Goal: Check status: Check status

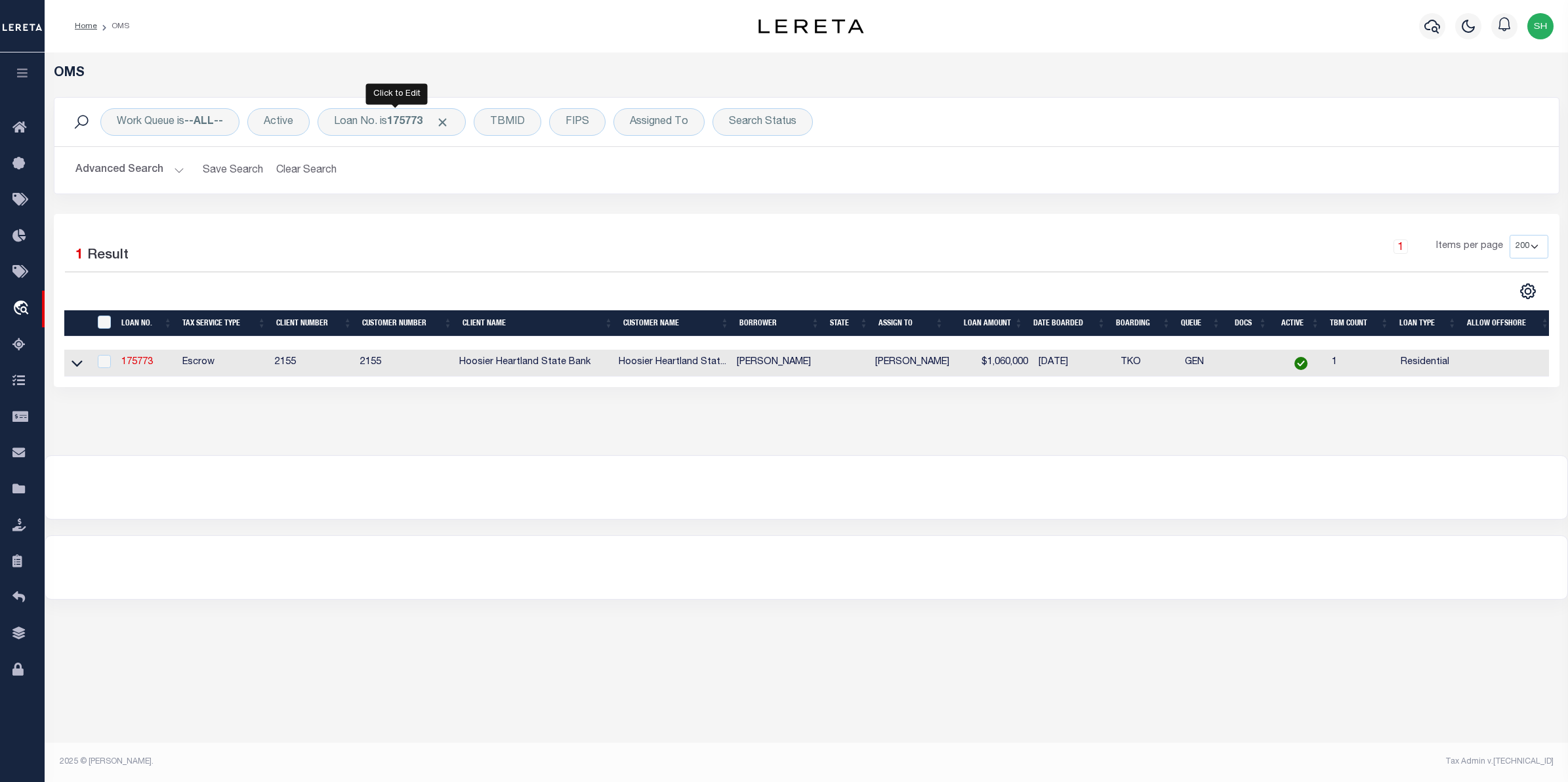
select select "200"
click at [378, 115] on div "Loan No. is 175773" at bounding box center [391, 122] width 148 height 28
type input "4733"
click at [92, 360] on td at bounding box center [104, 363] width 27 height 27
checkbox input "true"
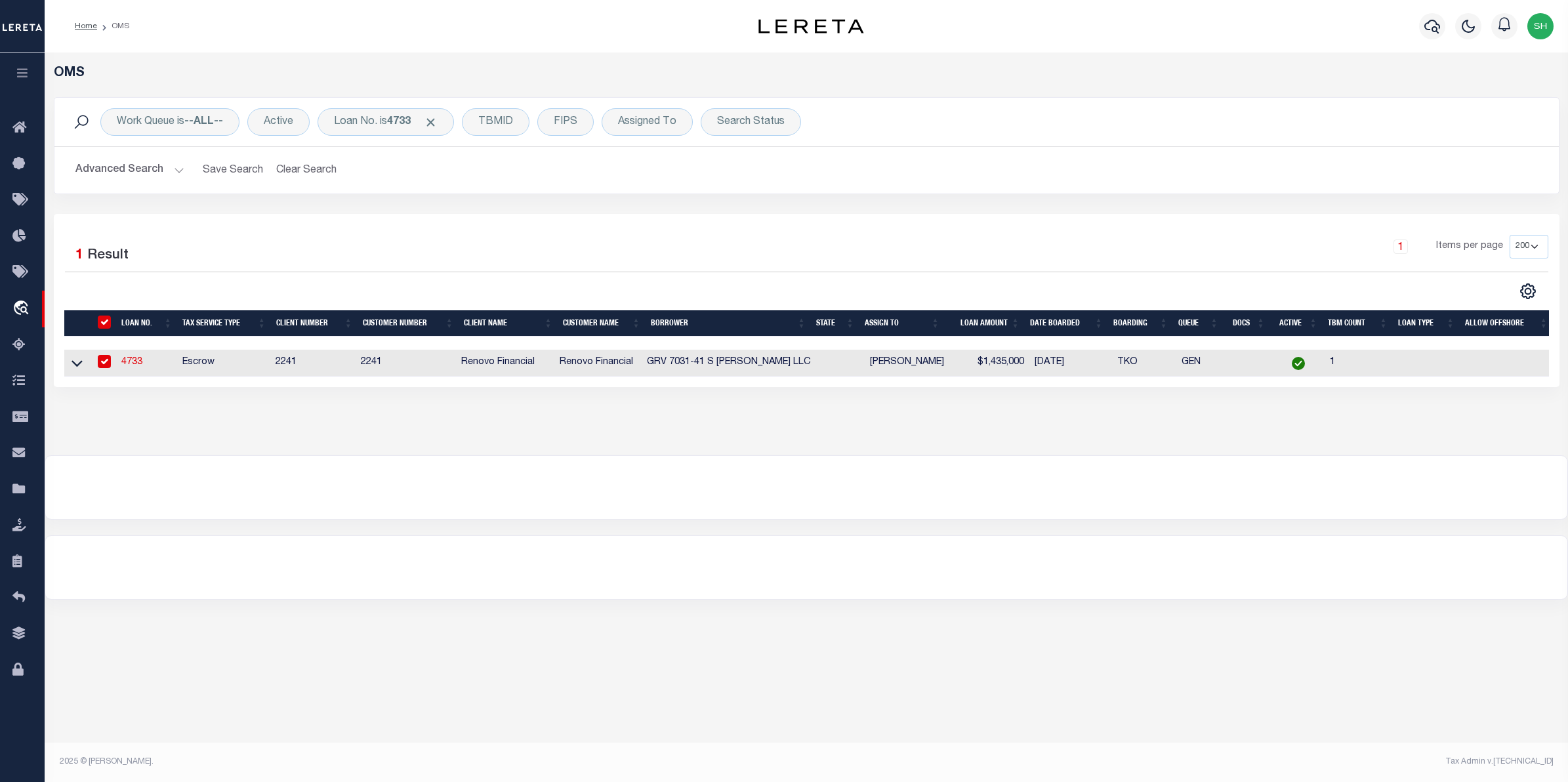
checkbox input "true"
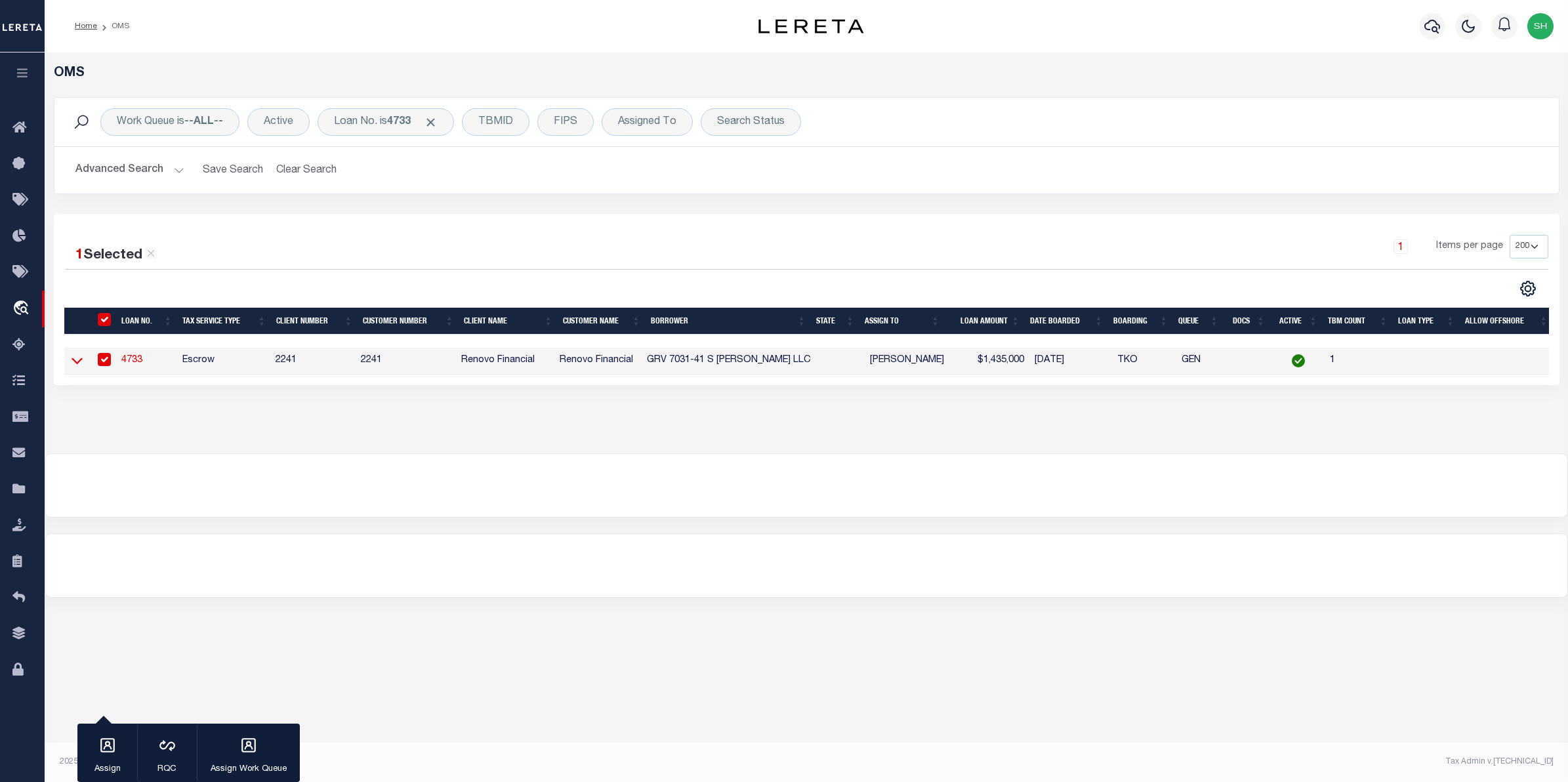
click at [79, 358] on icon at bounding box center [77, 360] width 11 height 14
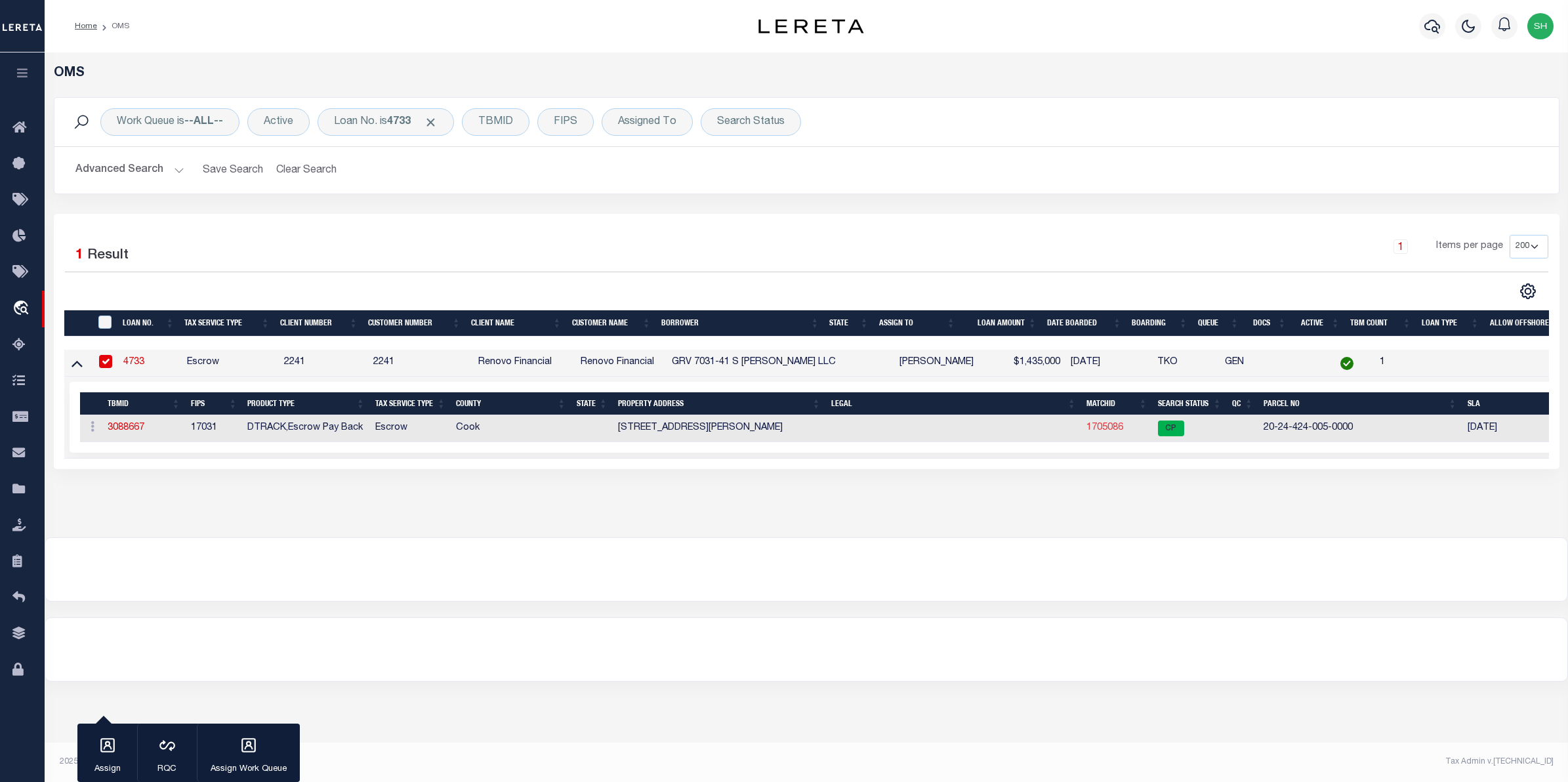
click at [1094, 430] on link "1705086" at bounding box center [1104, 428] width 37 height 9
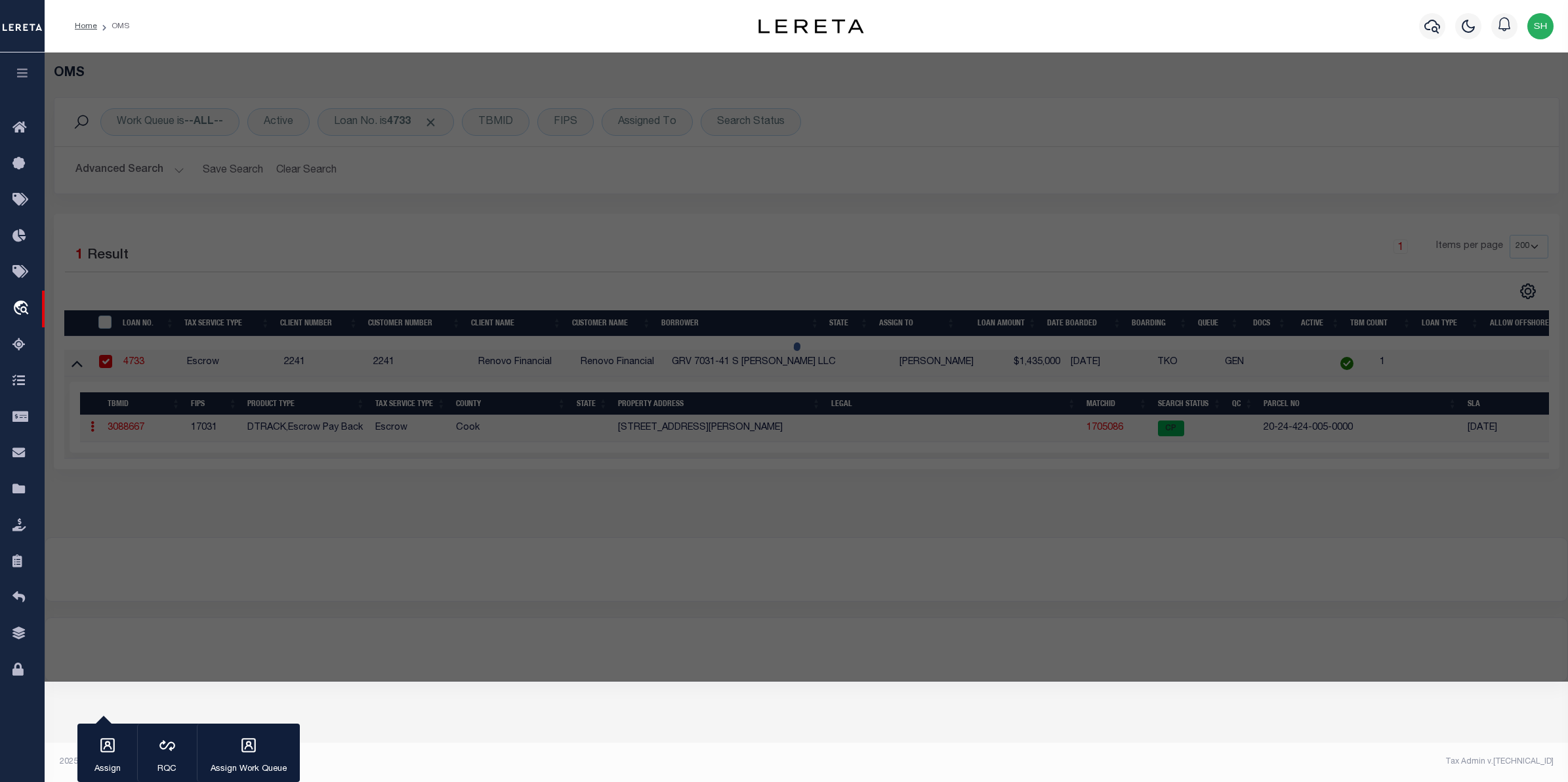
checkbox input "false"
select select "CP"
type input "GRV 7031 41 S MERILL"
select select
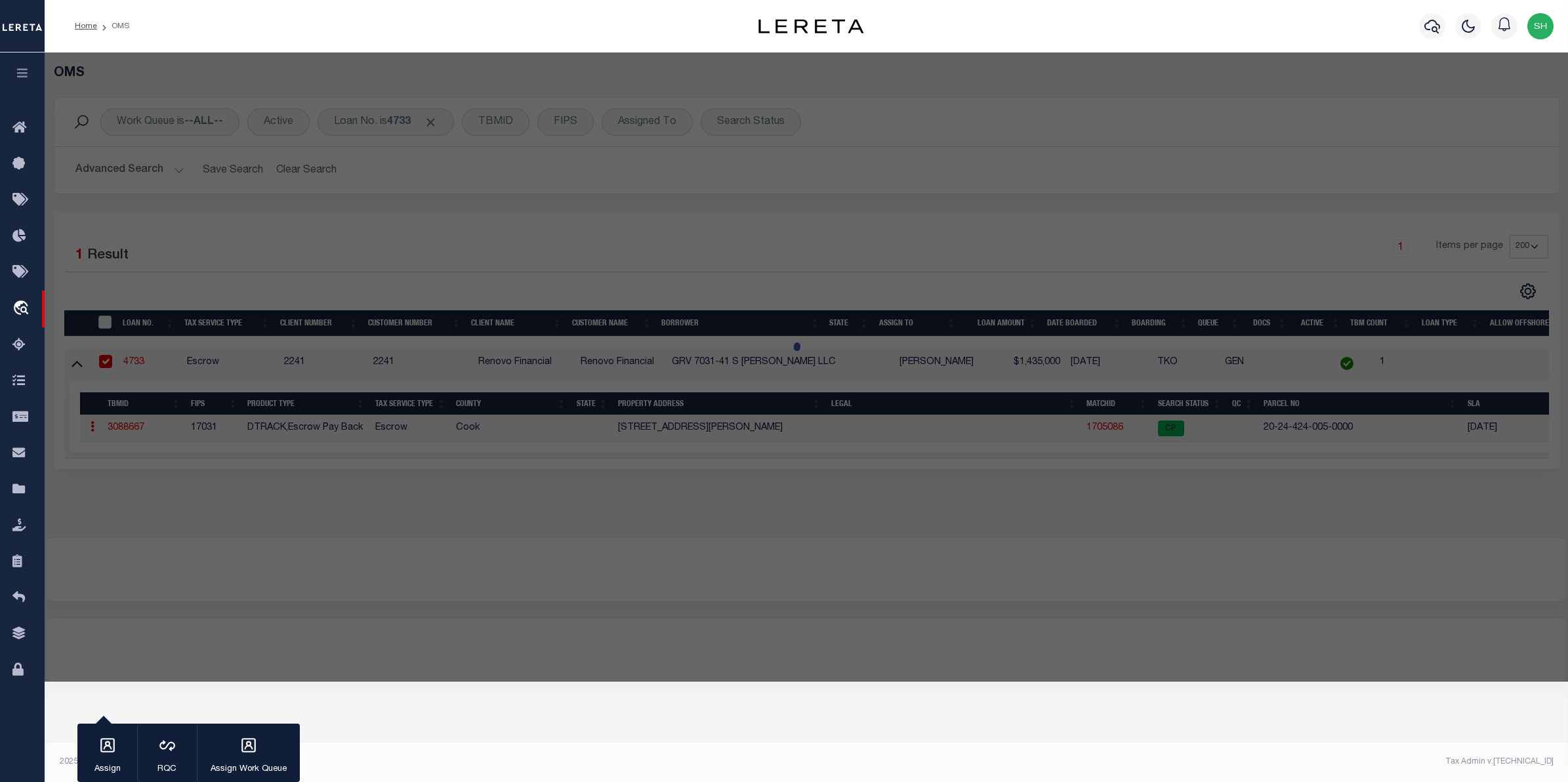
type input "7031 S MERRILL AVE"
checkbox input "false"
type input "CHICAGO IL 60649"
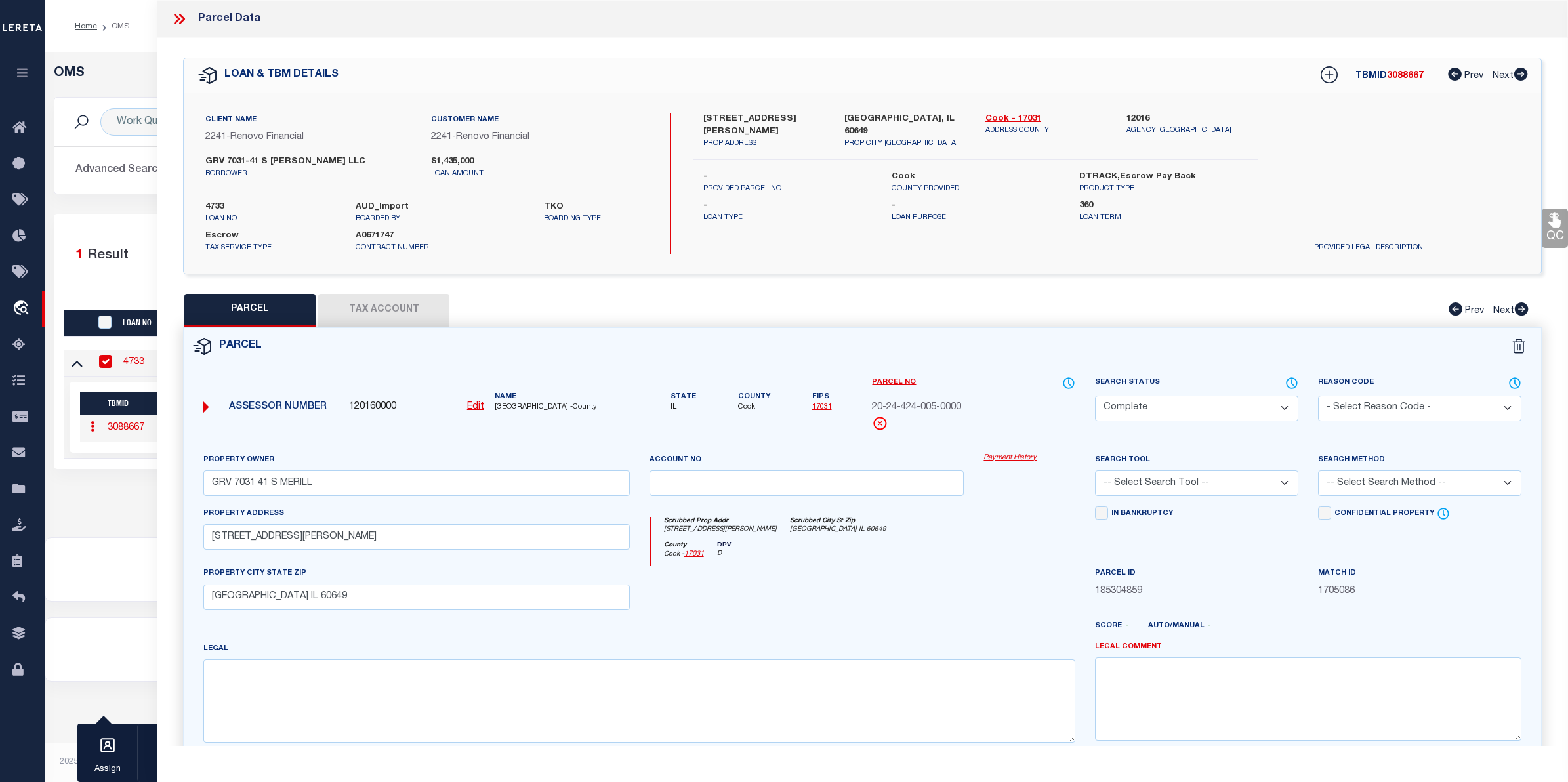
click at [1012, 456] on link "Payment History" at bounding box center [1029, 458] width 92 height 11
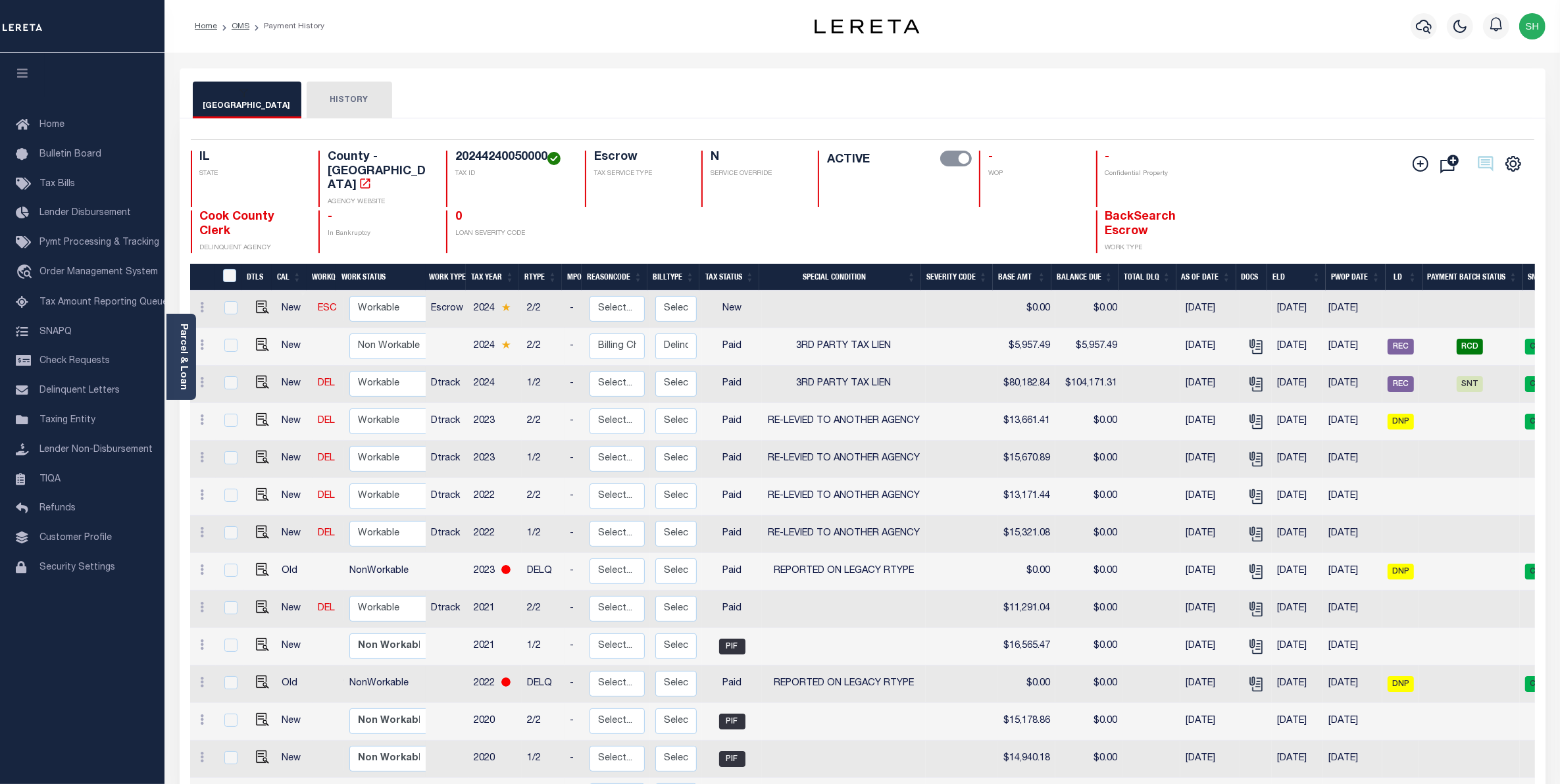
click at [1068, 73] on div "COOK COUNTY HISTORY" at bounding box center [863, 94] width 1366 height 50
click at [939, 90] on div "COOK COUNTY HISTORY" at bounding box center [863, 99] width 1340 height 36
click at [1271, 95] on div "COOK COUNTY HISTORY" at bounding box center [863, 99] width 1340 height 36
click at [824, 100] on div "COOK COUNTY HISTORY" at bounding box center [863, 99] width 1340 height 36
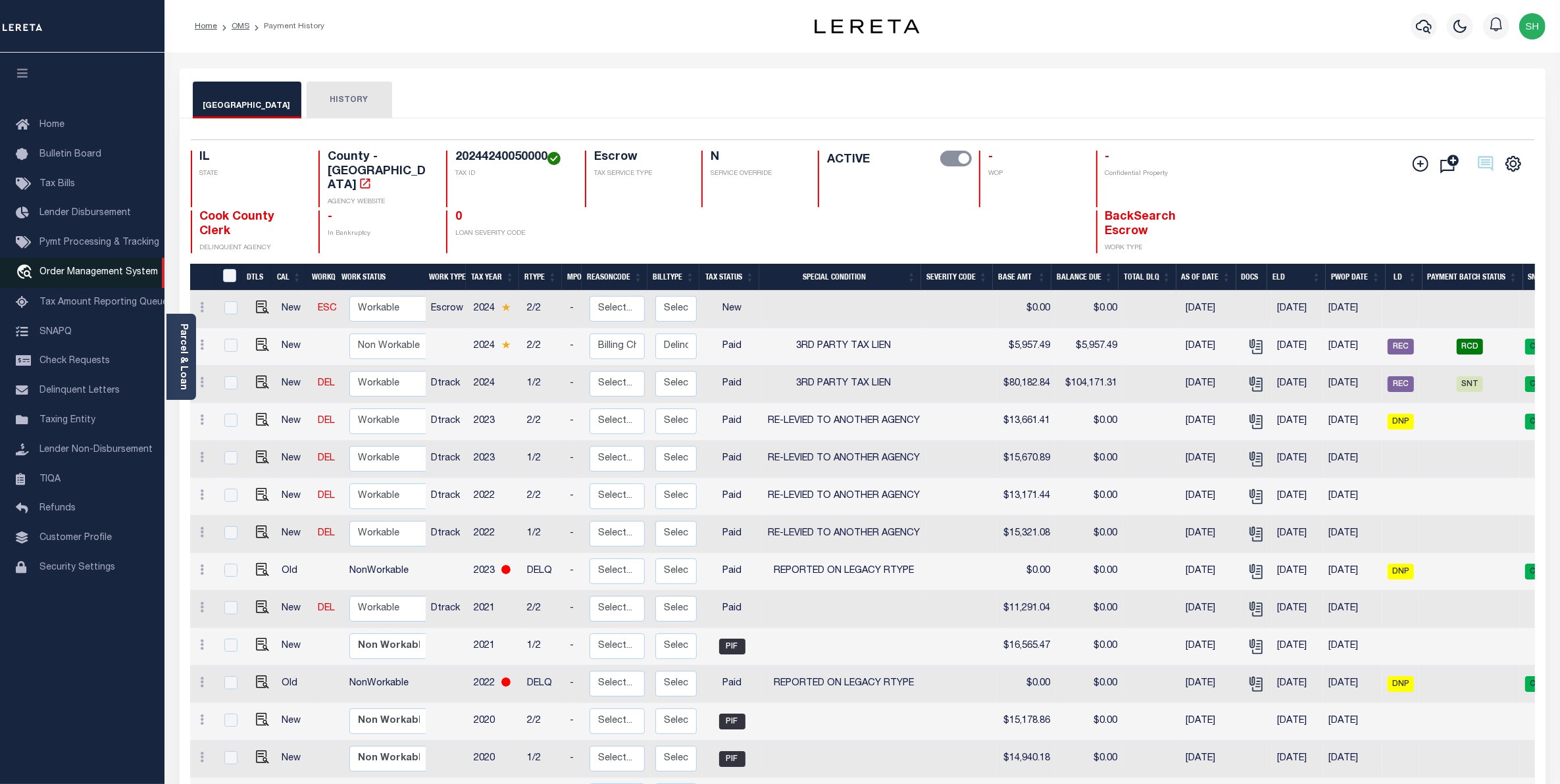
click at [73, 277] on span "Order Management System" at bounding box center [98, 272] width 118 height 10
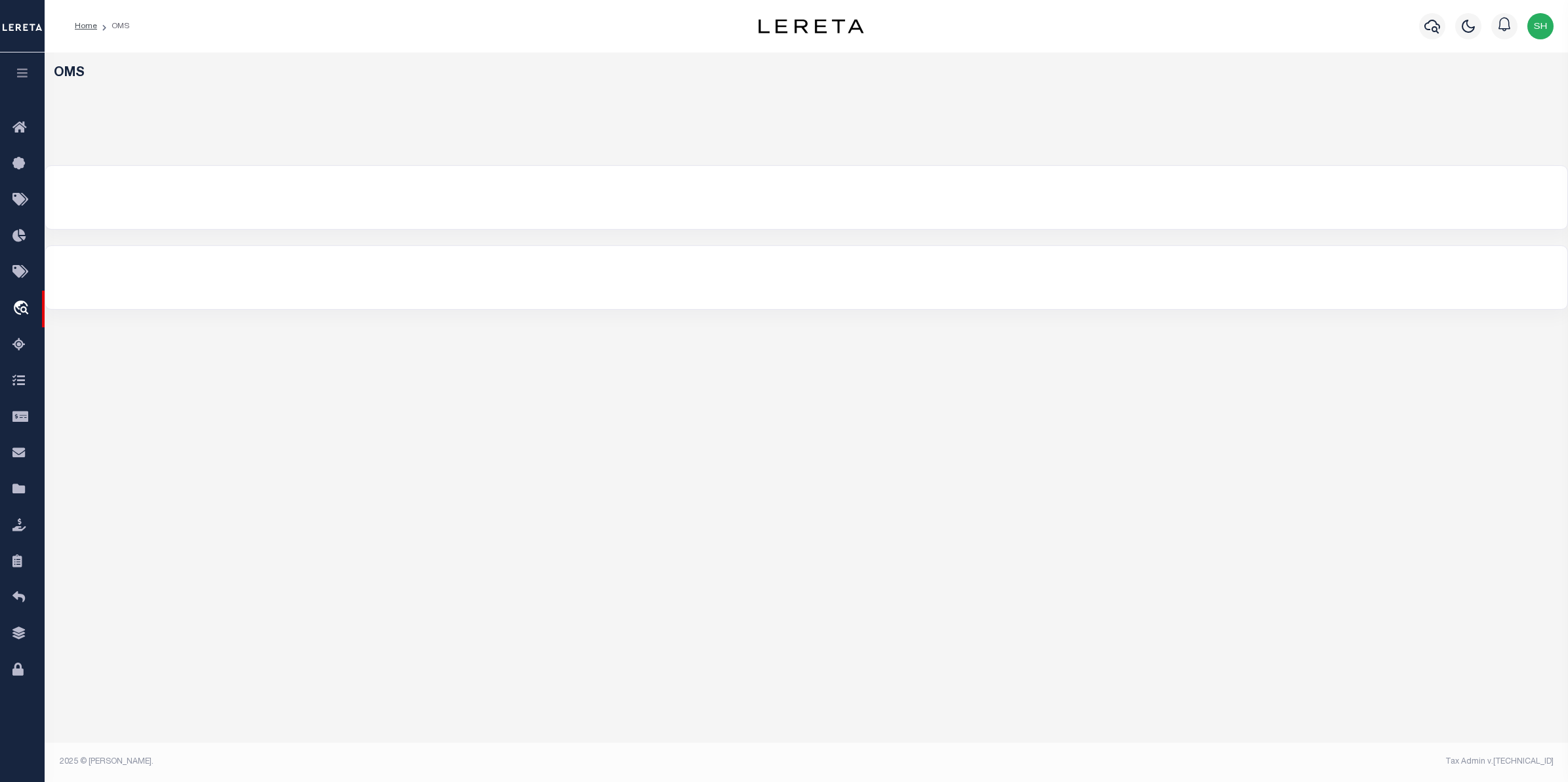
select select "200"
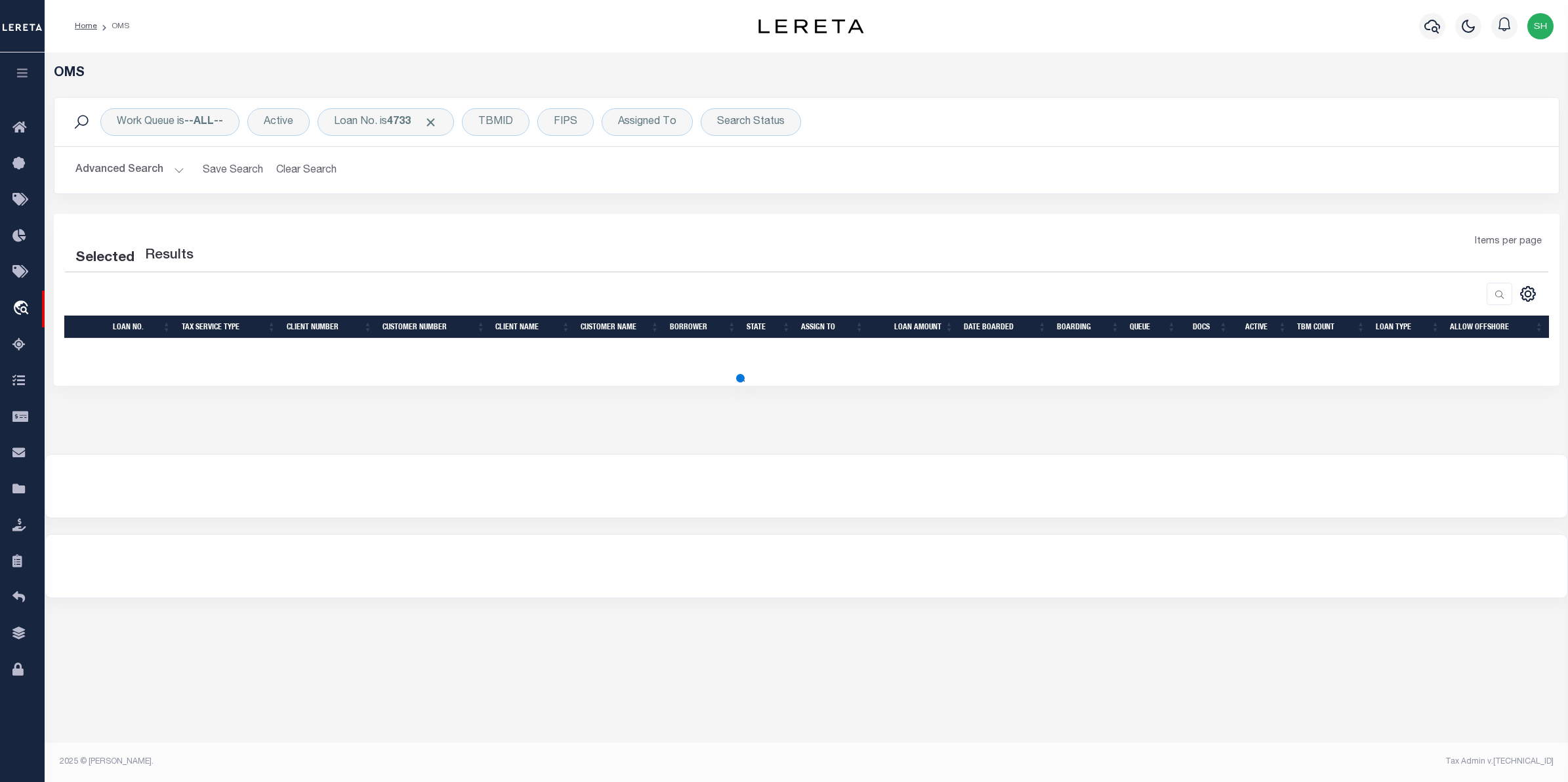
select select "200"
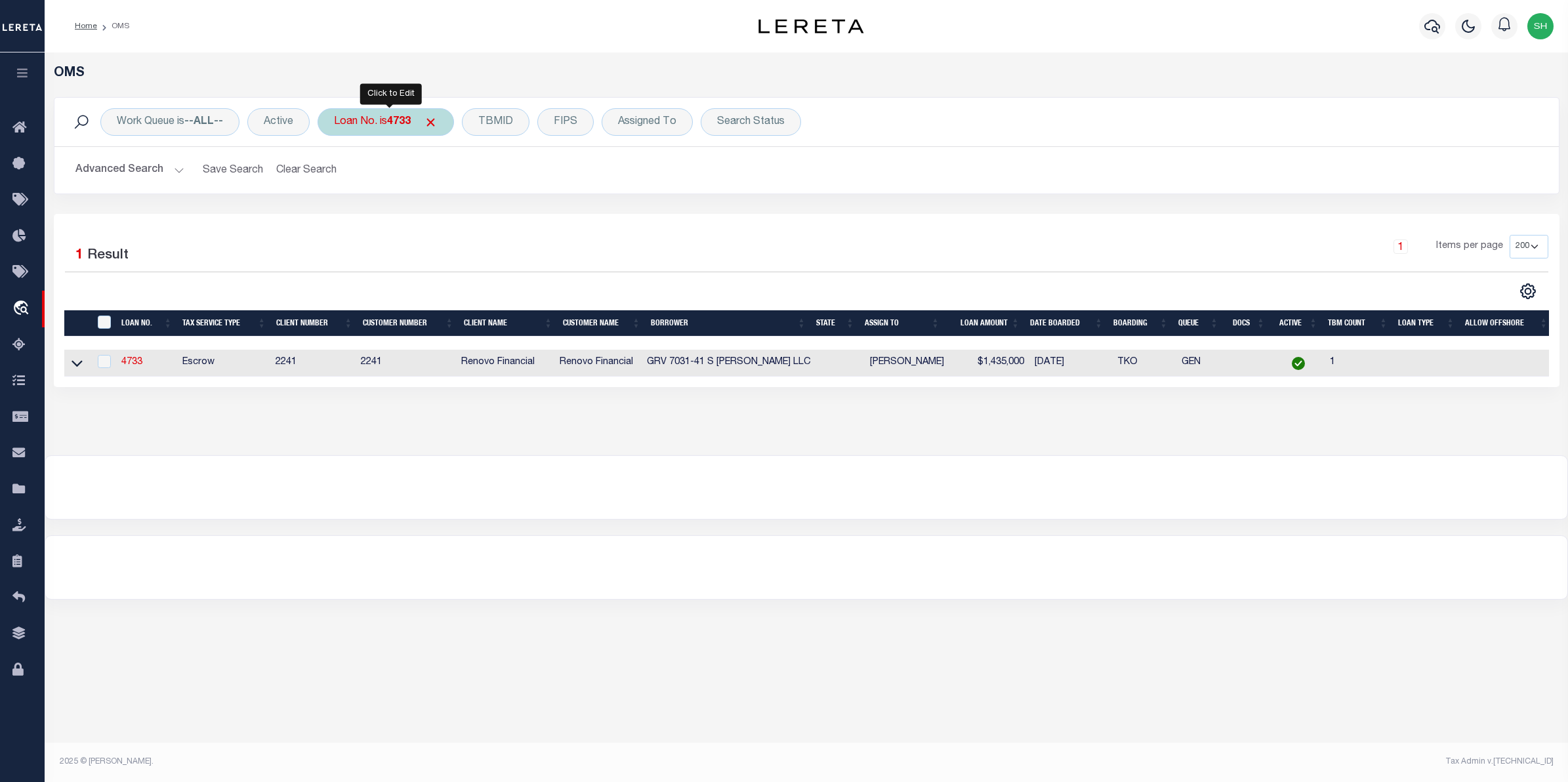
click at [358, 123] on div "Loan No. is 4733" at bounding box center [386, 122] width 137 height 28
type input "101279031"
click at [507, 218] on input "Apply" at bounding box center [508, 215] width 39 height 22
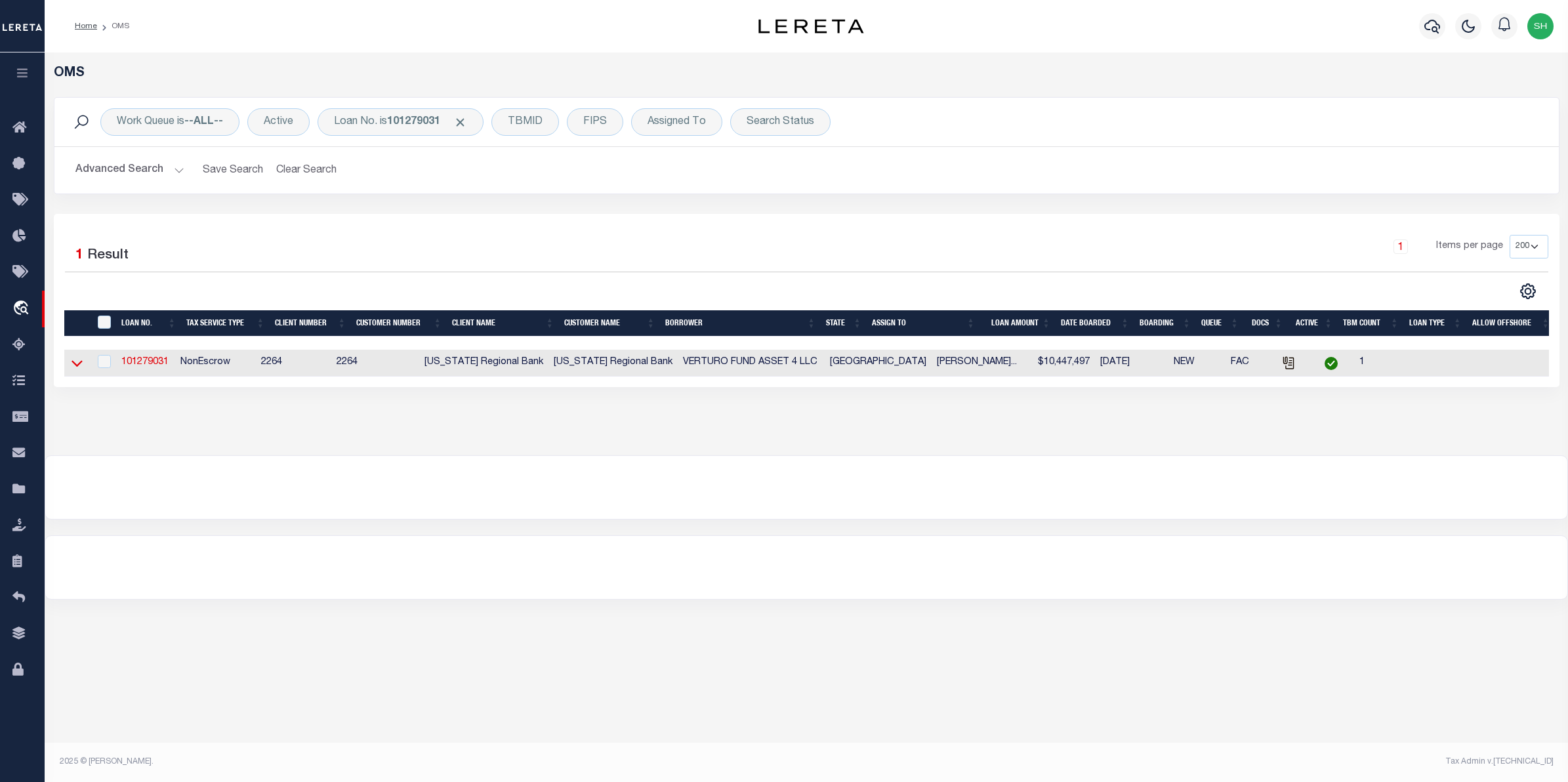
click at [73, 368] on icon at bounding box center [77, 363] width 11 height 14
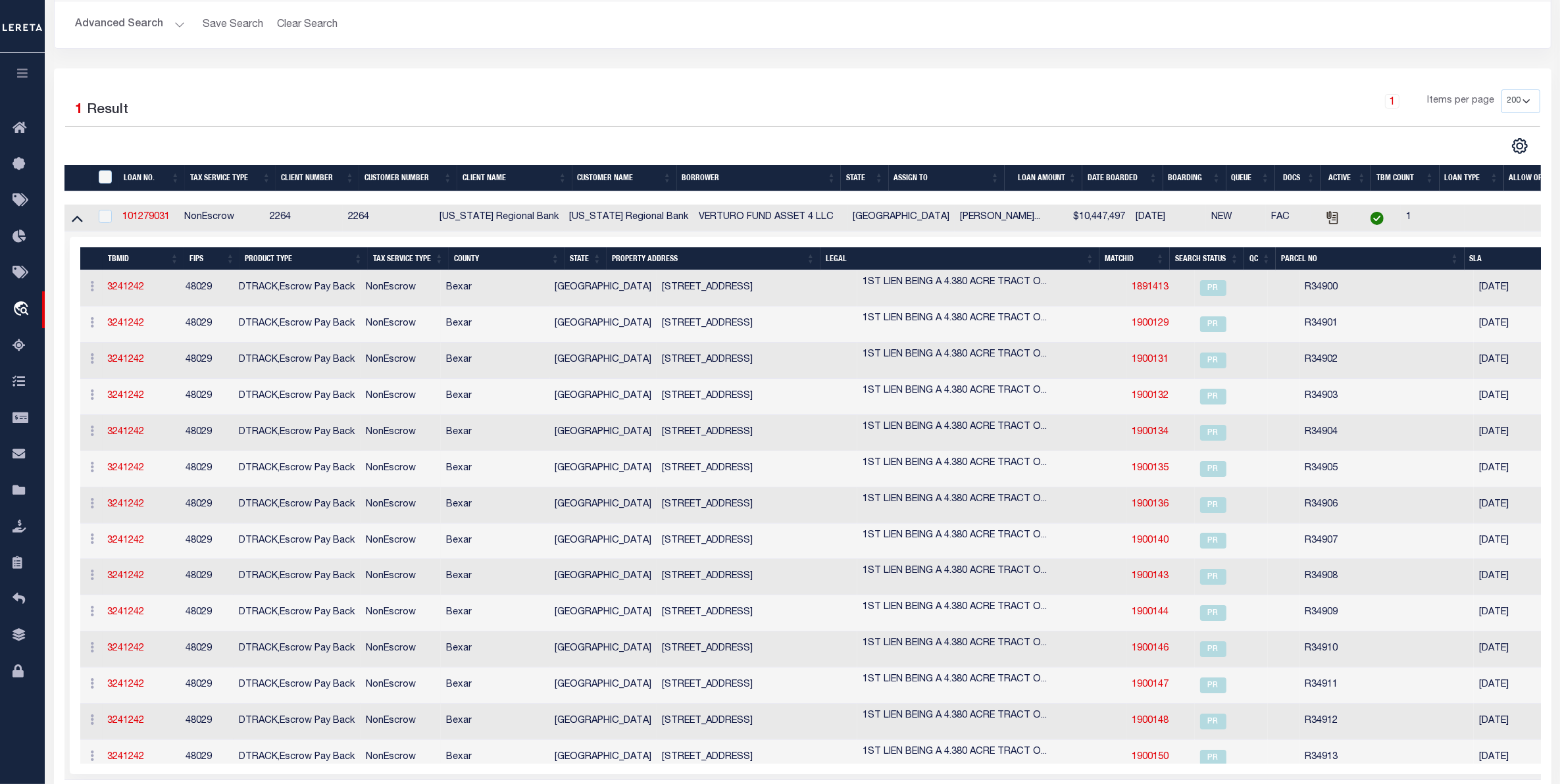
scroll to position [134, 0]
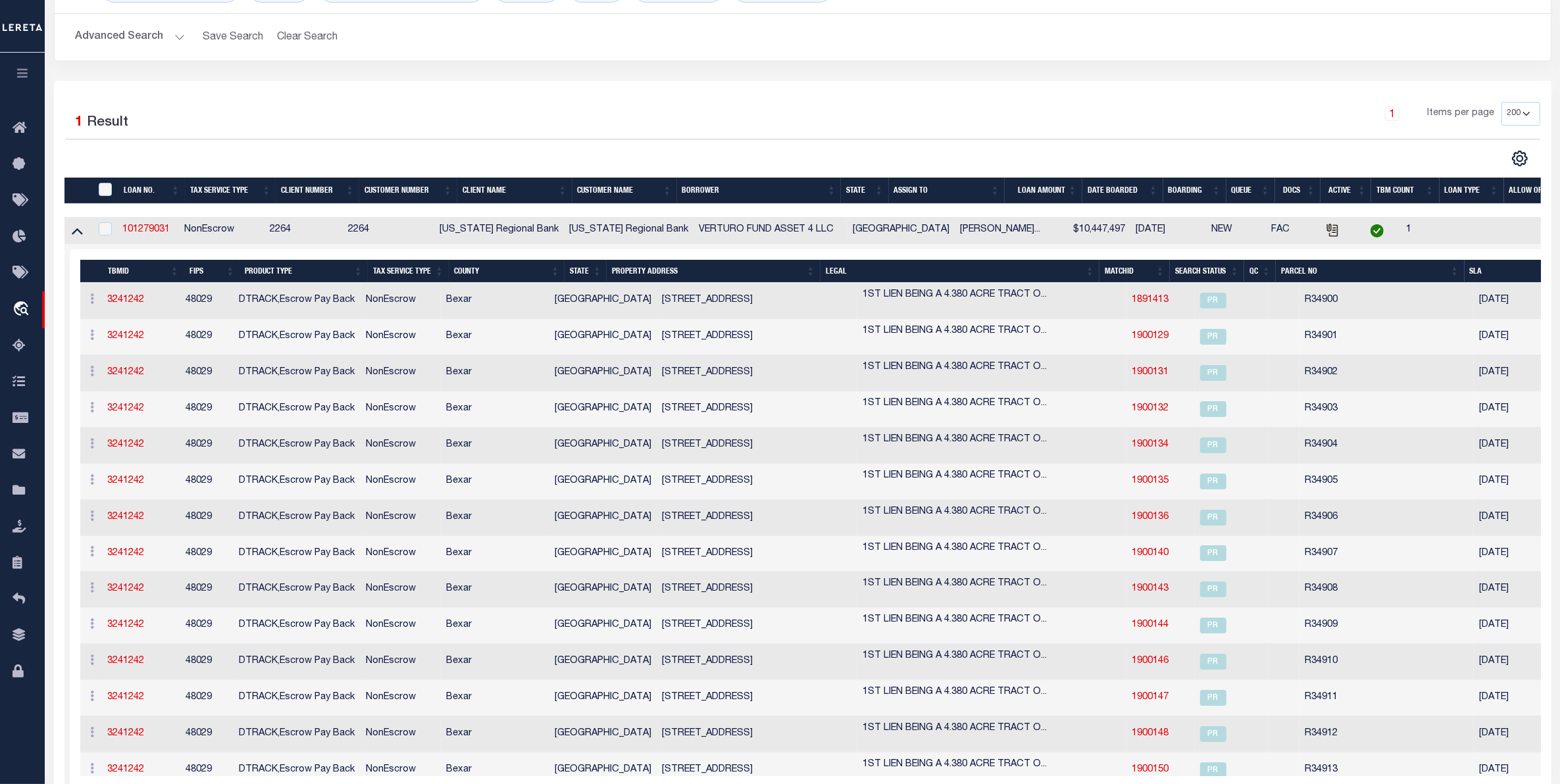
click at [668, 39] on h2 "Advanced Search Save Search Clear Search tblSearchTopScreen_dynamictable_____De…" at bounding box center [803, 37] width 1475 height 26
click at [16, 316] on icon "travel_explore" at bounding box center [22, 310] width 21 height 17
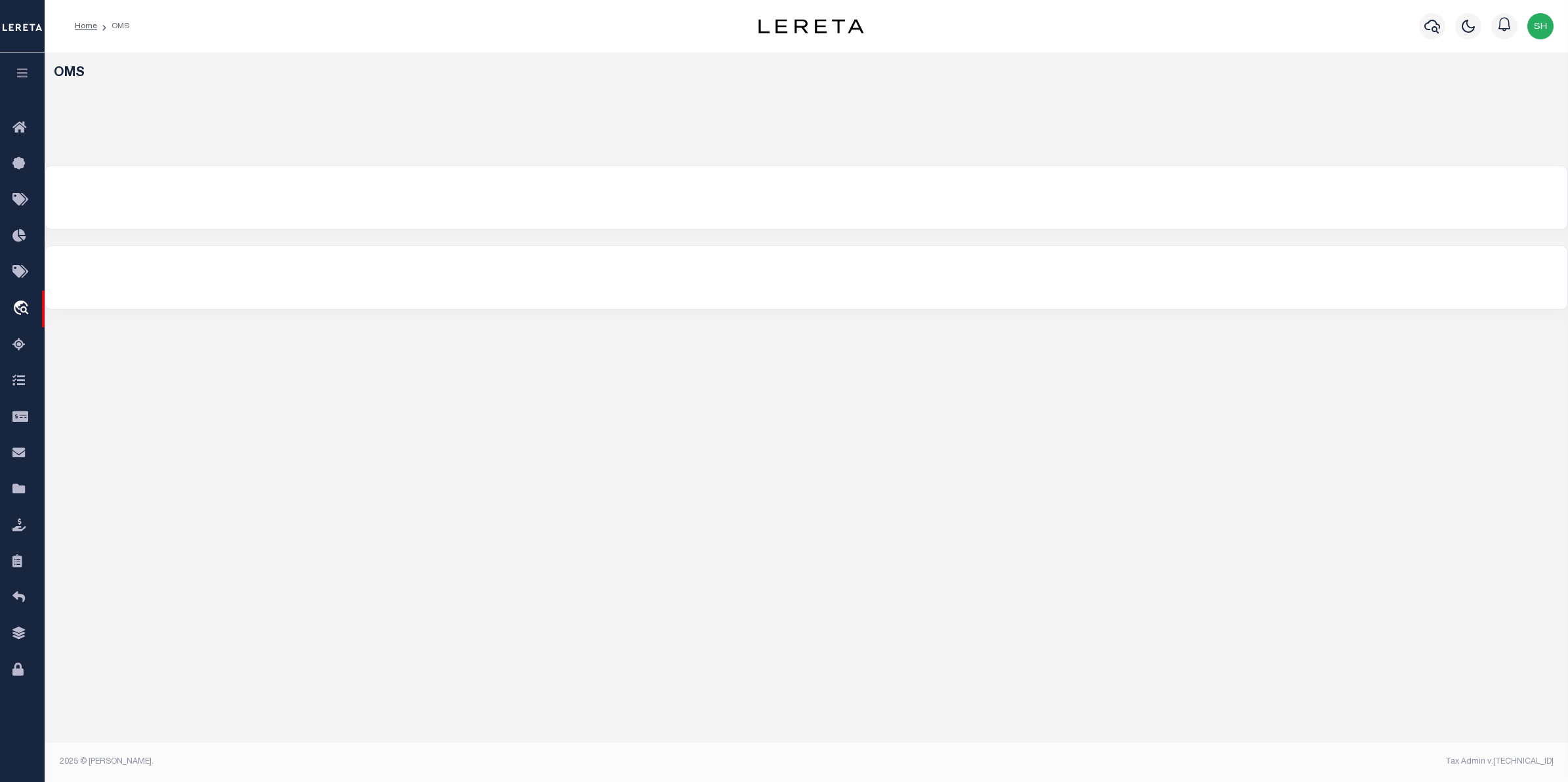
select select "200"
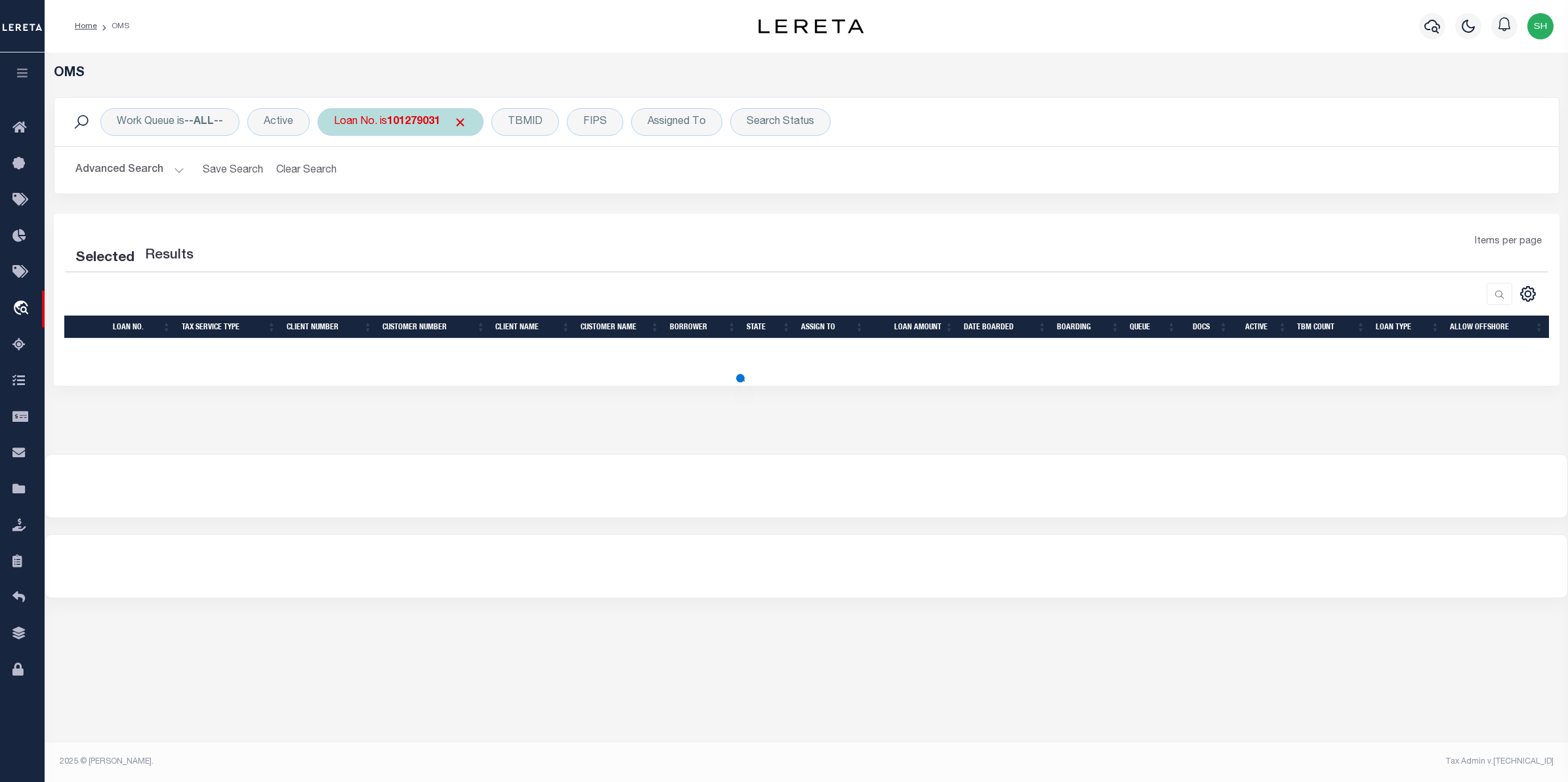
select select "200"
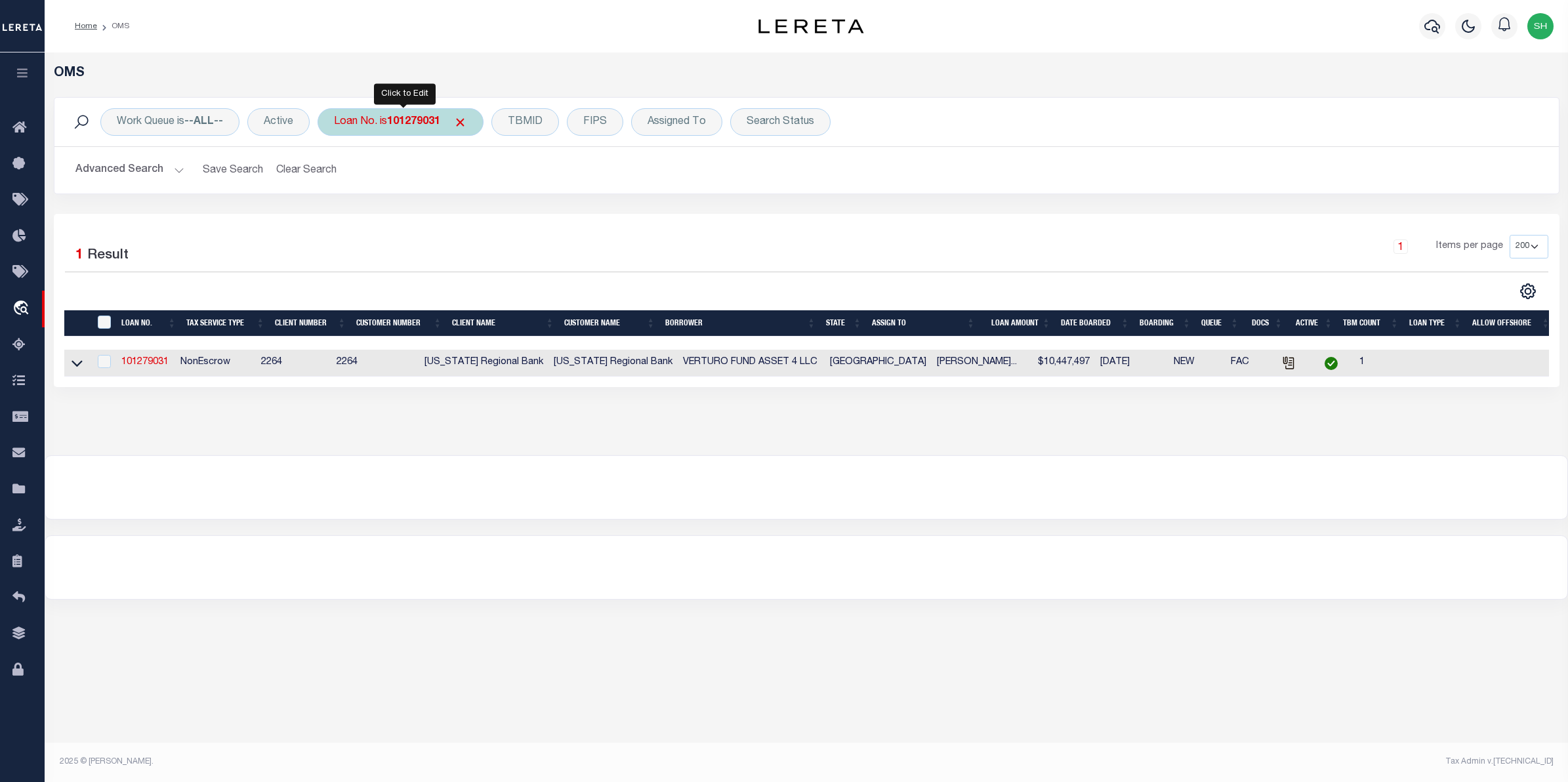
click at [387, 123] on div "Loan No. is 101279031" at bounding box center [400, 122] width 166 height 28
type input "10020307"
click at [517, 220] on input "Apply" at bounding box center [508, 215] width 39 height 22
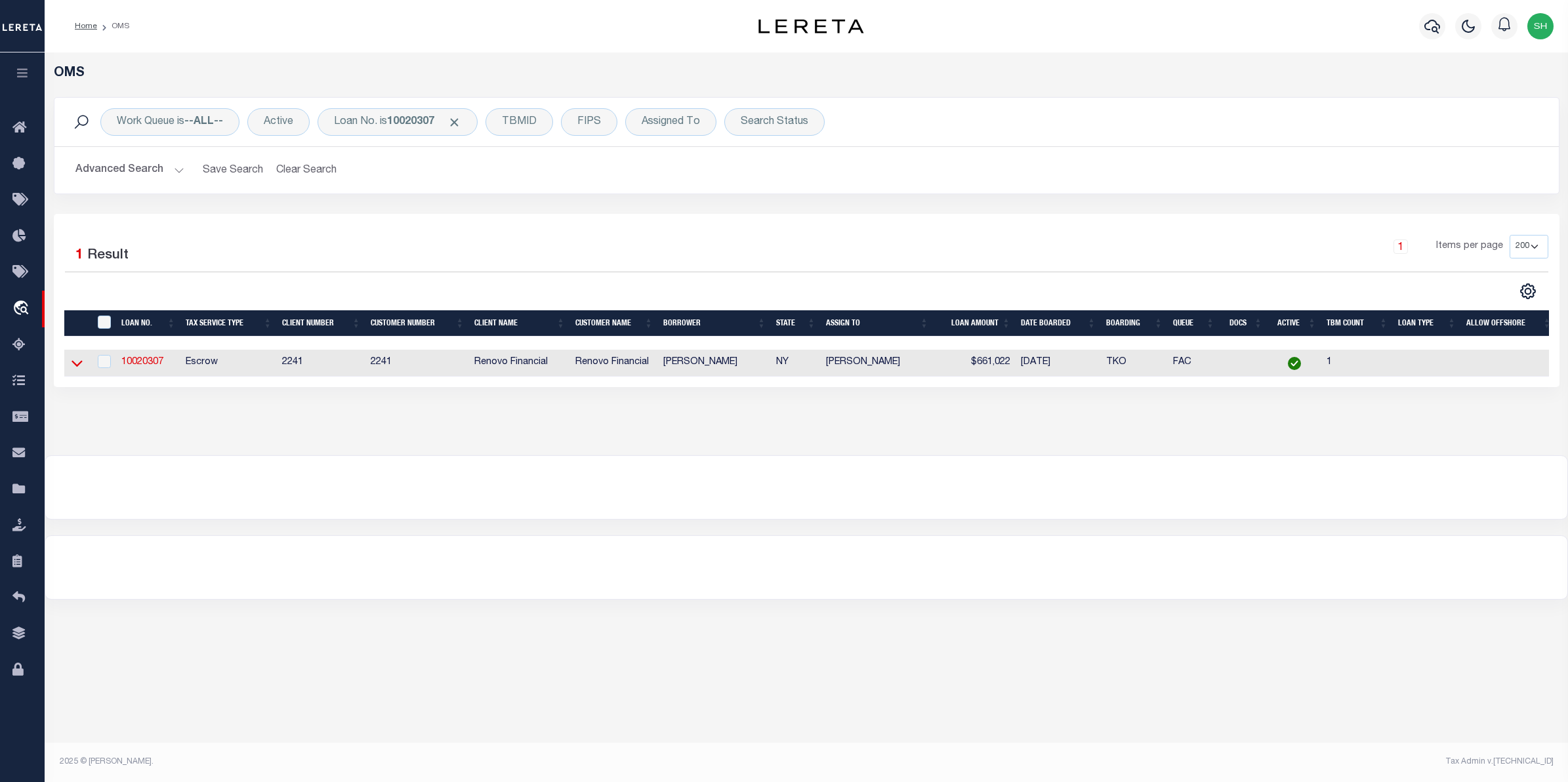
click at [77, 369] on icon at bounding box center [77, 363] width 11 height 14
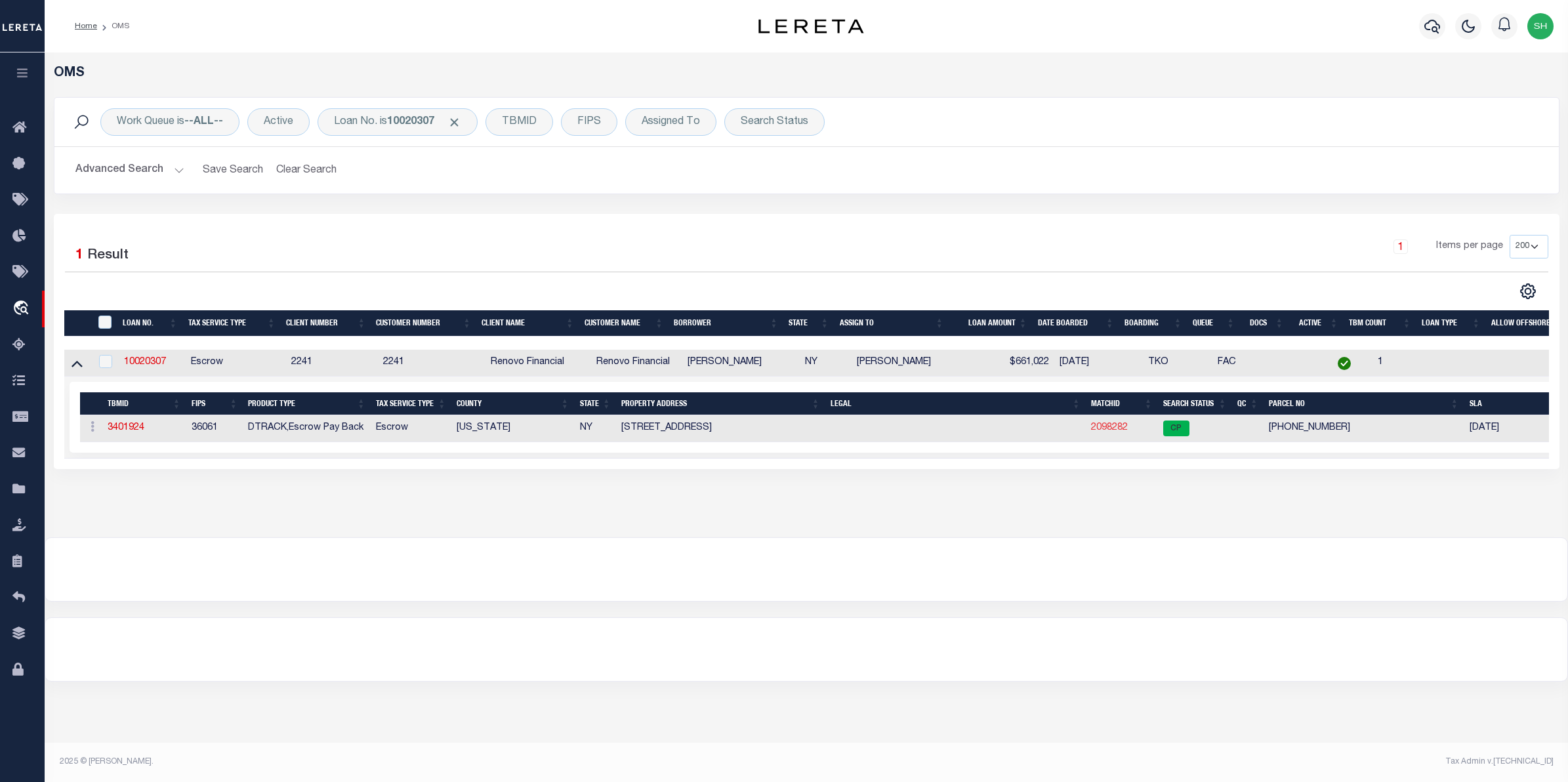
click at [1116, 432] on link "2098282" at bounding box center [1109, 428] width 37 height 9
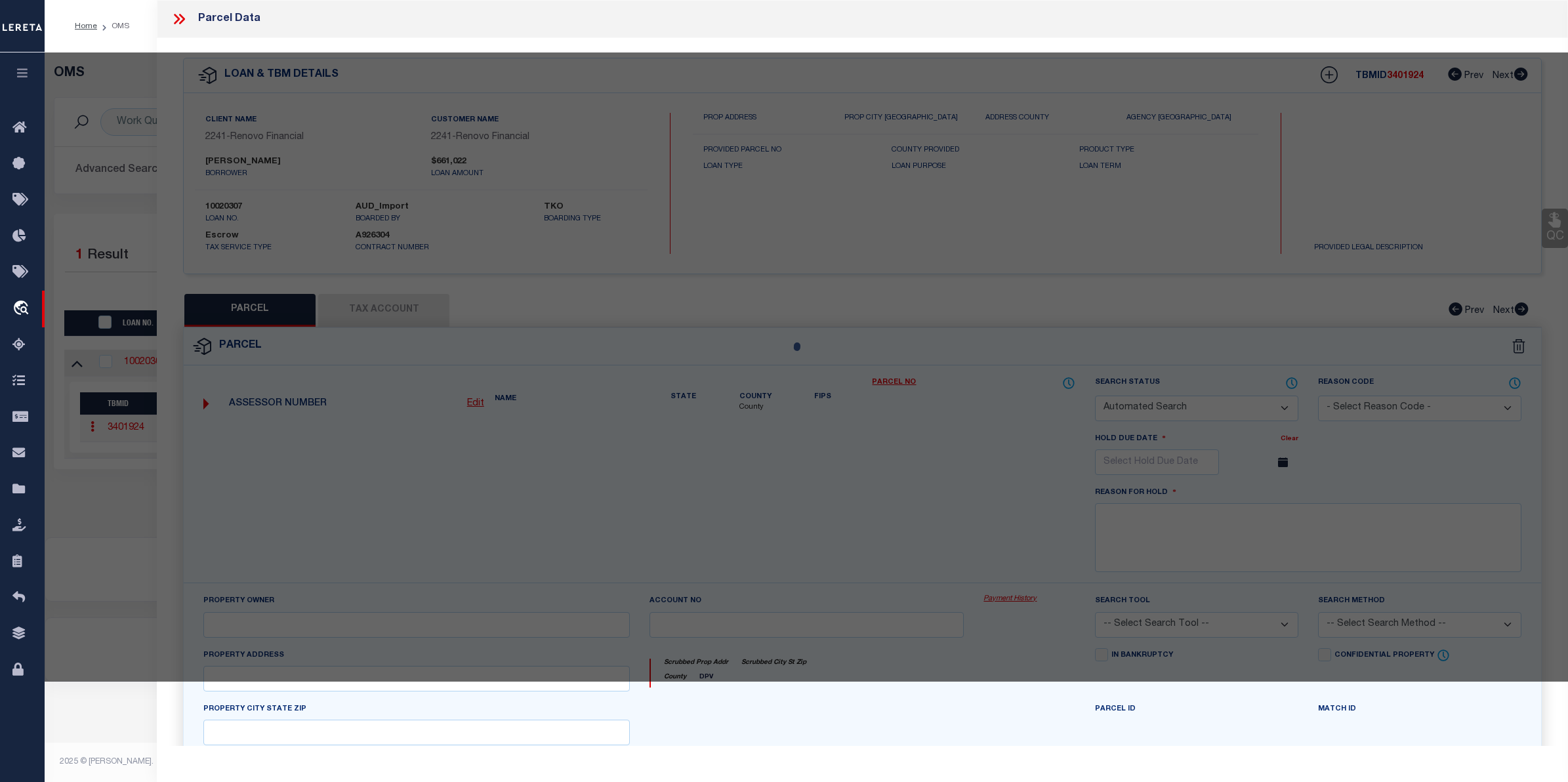
checkbox input "false"
select select "CP"
type input "ATTIQUE REHMAN"
select select "AGW"
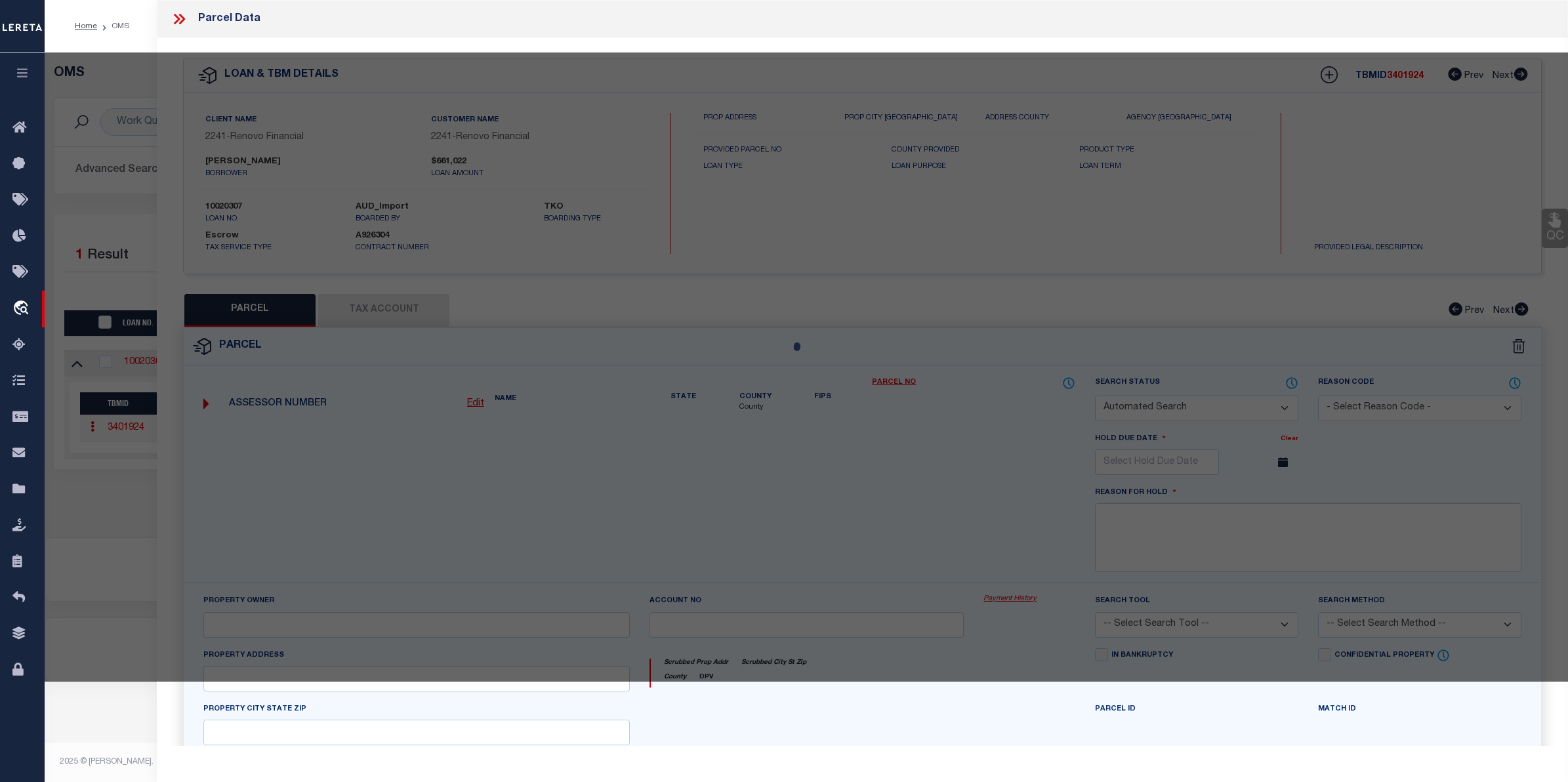
select select "ADD"
type input "330 E 38TH ST APT52Q"
type input "NEW YORK, NY 10016"
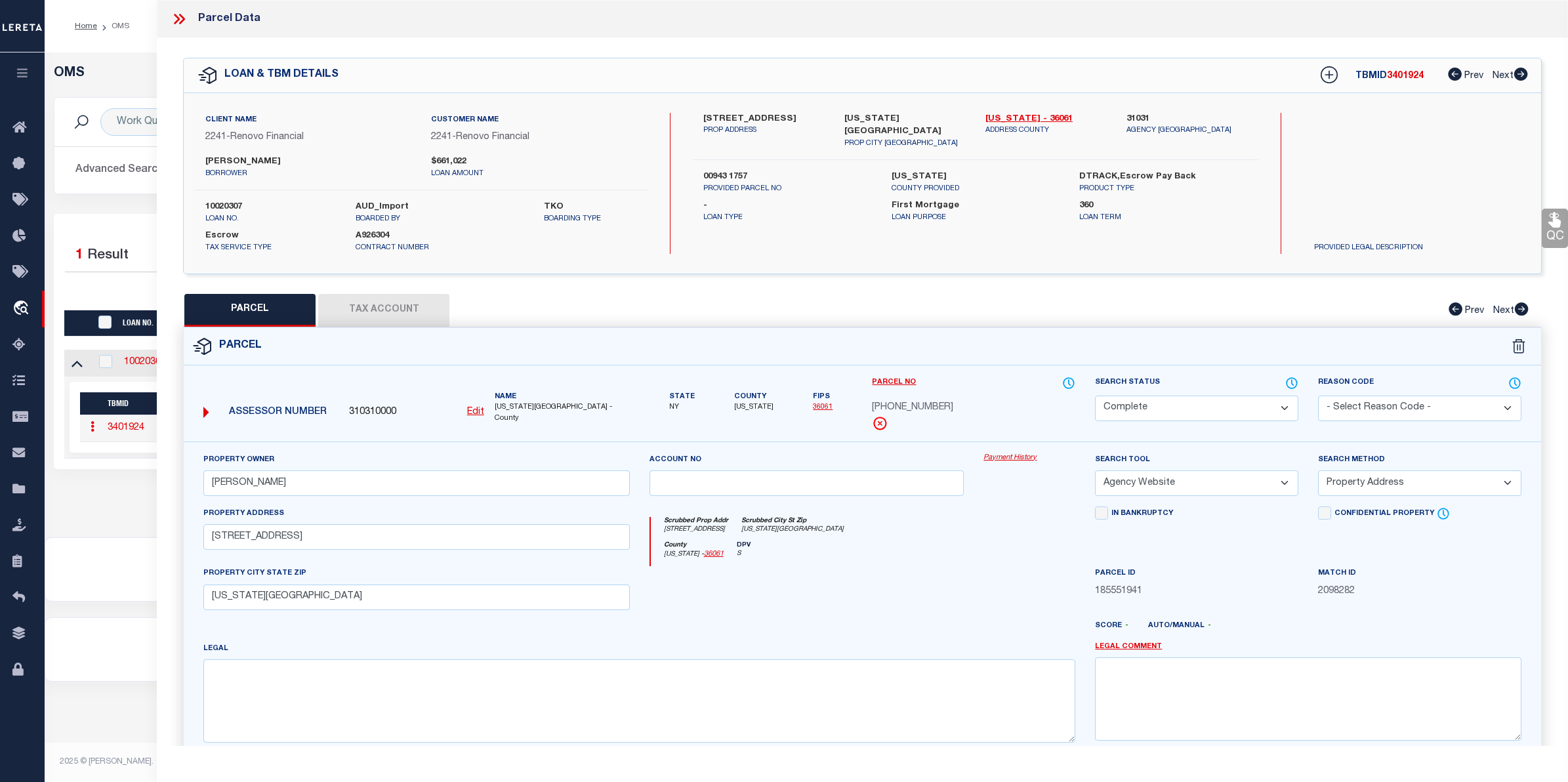
click at [1035, 458] on link "Payment History" at bounding box center [1029, 458] width 92 height 11
